Goal: Navigation & Orientation: Go to known website

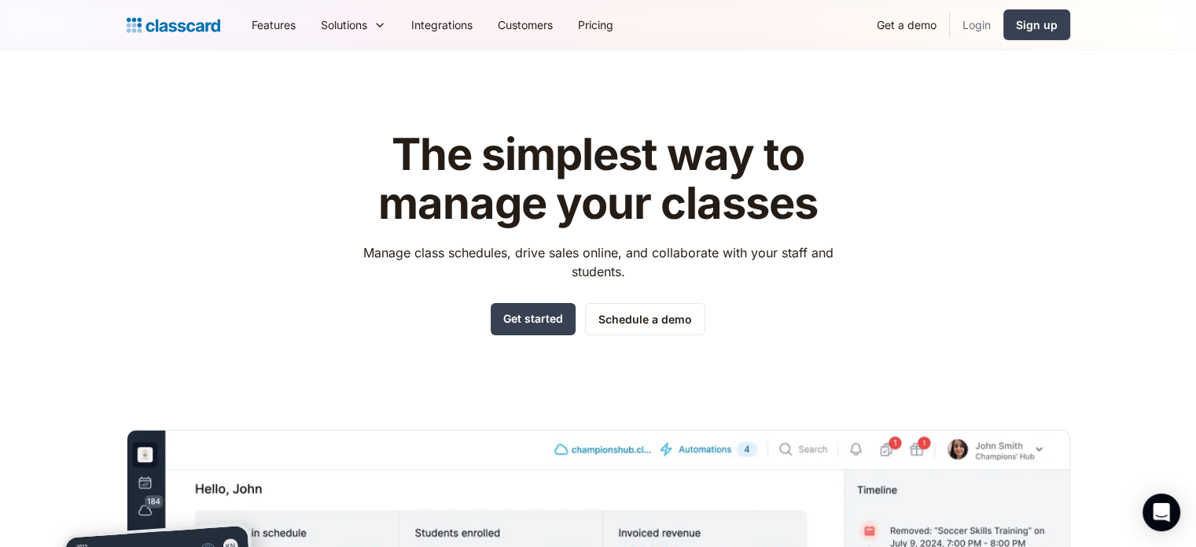
click at [965, 28] on link "Login" at bounding box center [976, 24] width 53 height 35
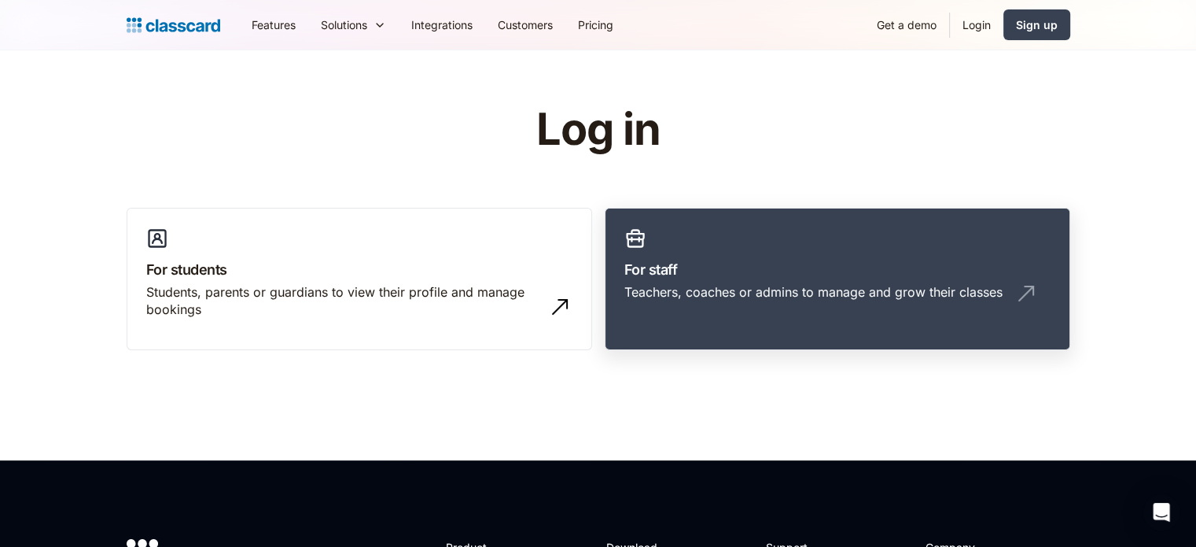
click at [698, 265] on h3 "For staff" at bounding box center [837, 269] width 426 height 21
